Goal: Check status

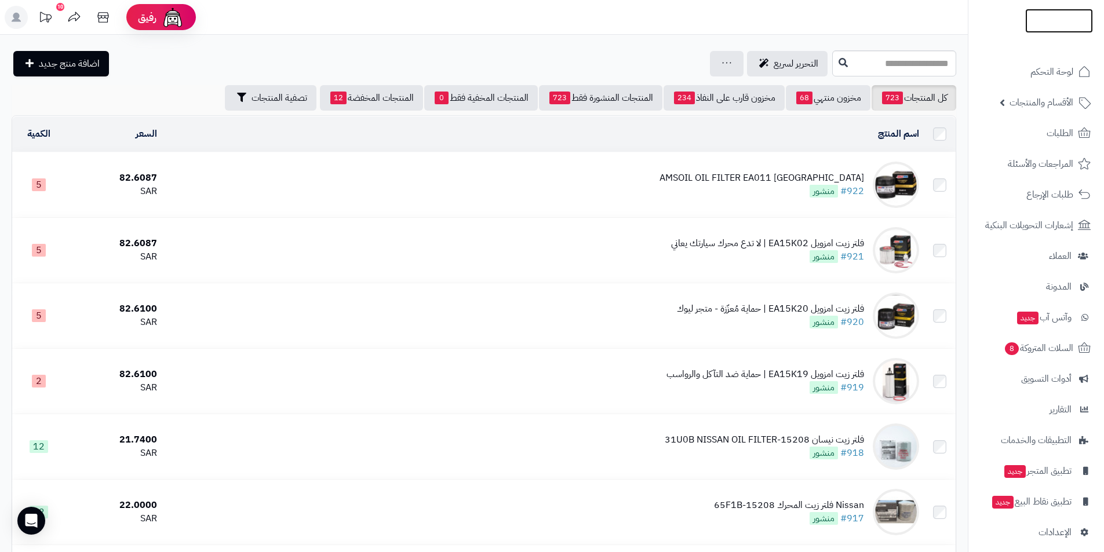
click at [1065, 32] on img at bounding box center [1059, 44] width 68 height 24
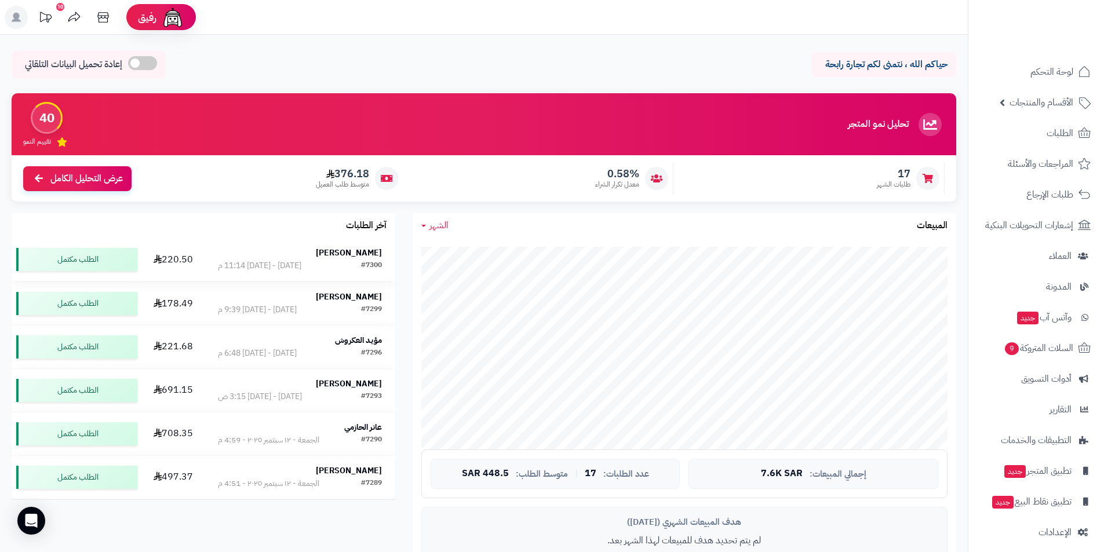
click at [363, 260] on div "#7300" at bounding box center [371, 266] width 21 height 12
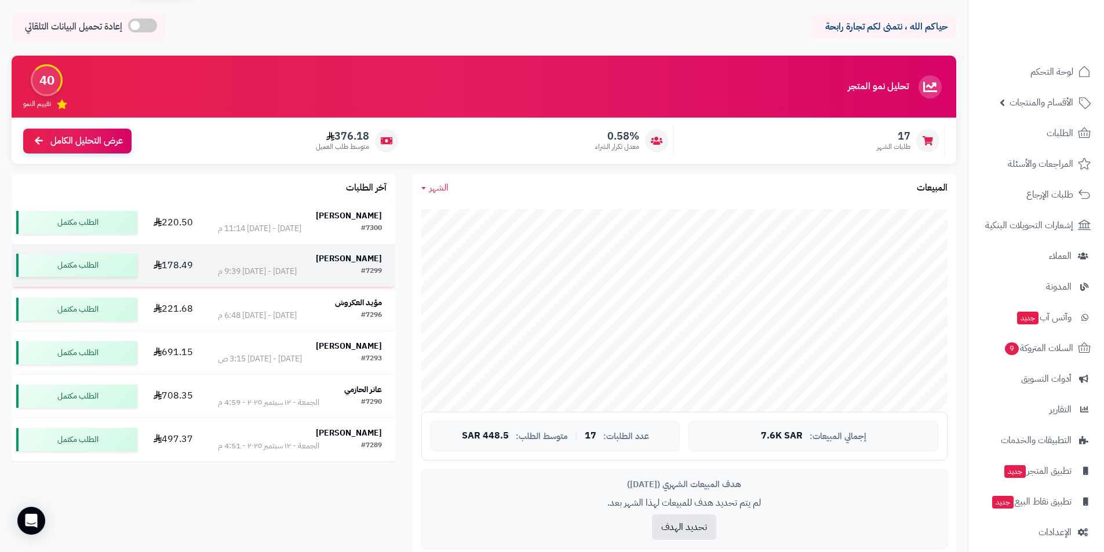
scroll to position [58, 0]
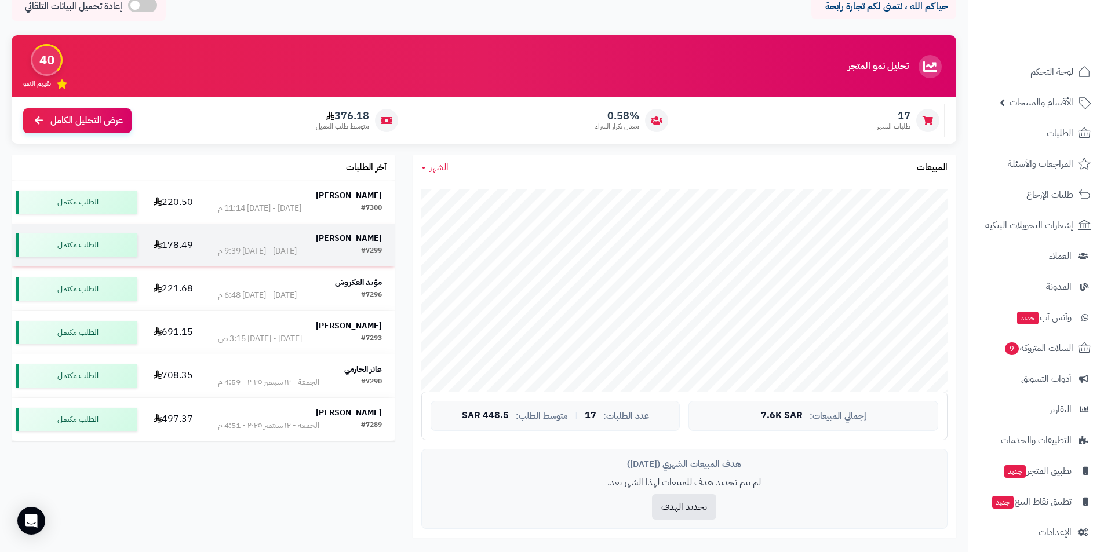
click at [334, 232] on td "[PERSON_NAME] #7299 [DATE] - [DATE] 9:39 م" at bounding box center [300, 245] width 191 height 43
